Goal: Use online tool/utility: Utilize a website feature to perform a specific function

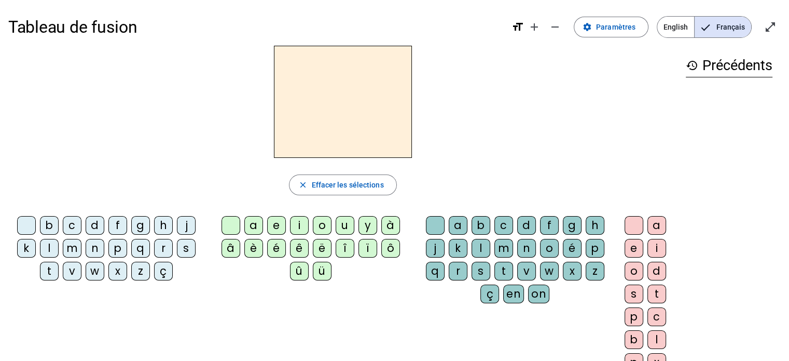
click at [141, 247] on div "q" at bounding box center [140, 248] width 19 height 19
click at [345, 227] on div "u" at bounding box center [345, 225] width 19 height 19
click at [303, 222] on div "i" at bounding box center [299, 225] width 19 height 19
click at [345, 226] on div "u" at bounding box center [345, 225] width 19 height 19
click at [655, 244] on div "i" at bounding box center [657, 248] width 19 height 19
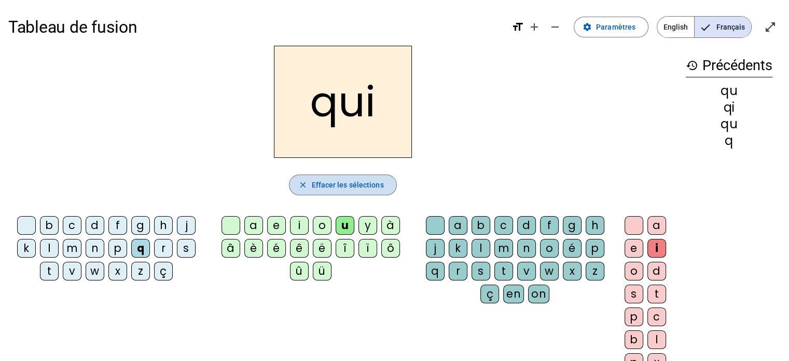
drag, startPoint x: 350, startPoint y: 180, endPoint x: 299, endPoint y: 188, distance: 50.9
click at [299, 188] on mat-icon "close" at bounding box center [302, 184] width 9 height 9
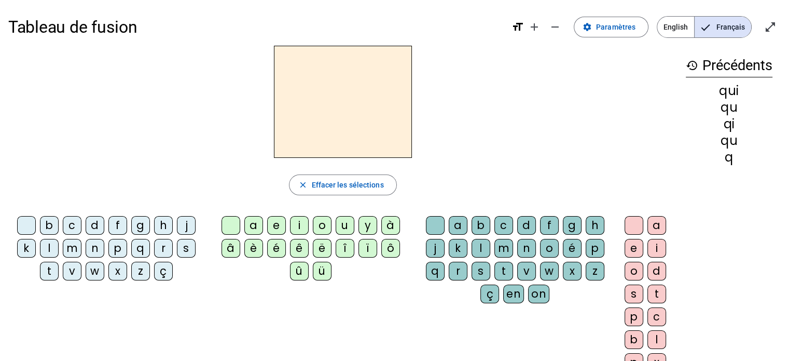
click at [185, 250] on div "s" at bounding box center [186, 248] width 19 height 19
click at [297, 222] on div "i" at bounding box center [299, 225] width 19 height 19
click at [92, 240] on div "n" at bounding box center [95, 248] width 19 height 19
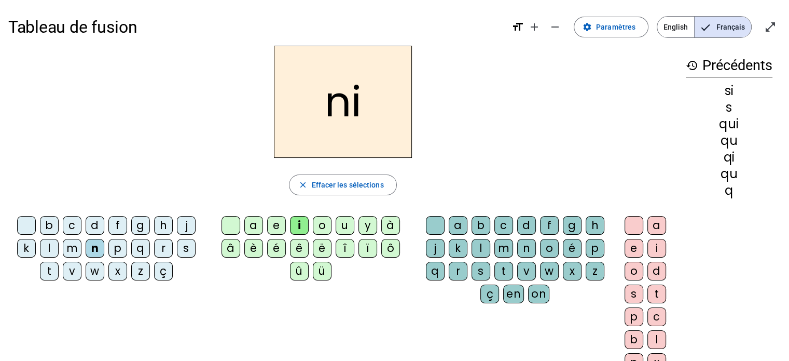
click at [276, 224] on div "e" at bounding box center [276, 225] width 19 height 19
click at [189, 249] on div "s" at bounding box center [186, 248] width 19 height 19
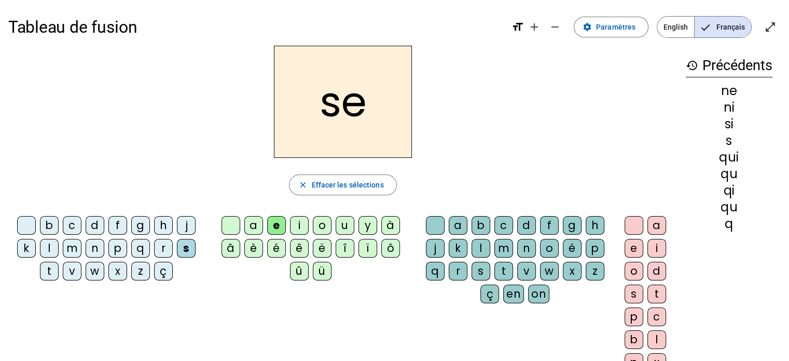
click at [43, 269] on div "t" at bounding box center [49, 271] width 19 height 19
click at [94, 226] on div "d" at bounding box center [95, 225] width 19 height 19
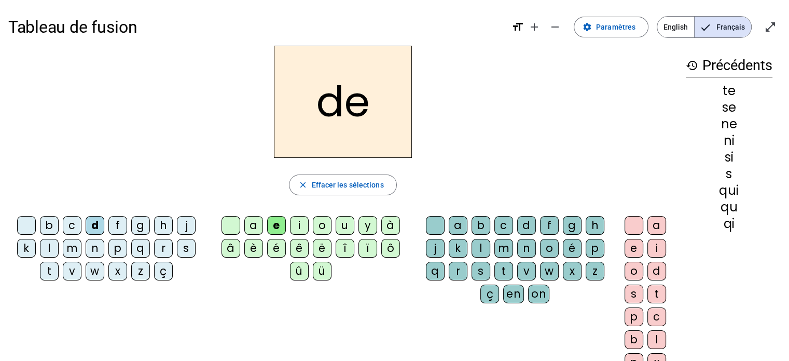
click at [344, 228] on div "u" at bounding box center [345, 225] width 19 height 19
click at [50, 264] on div "t" at bounding box center [49, 271] width 19 height 19
